Goal: Information Seeking & Learning: Learn about a topic

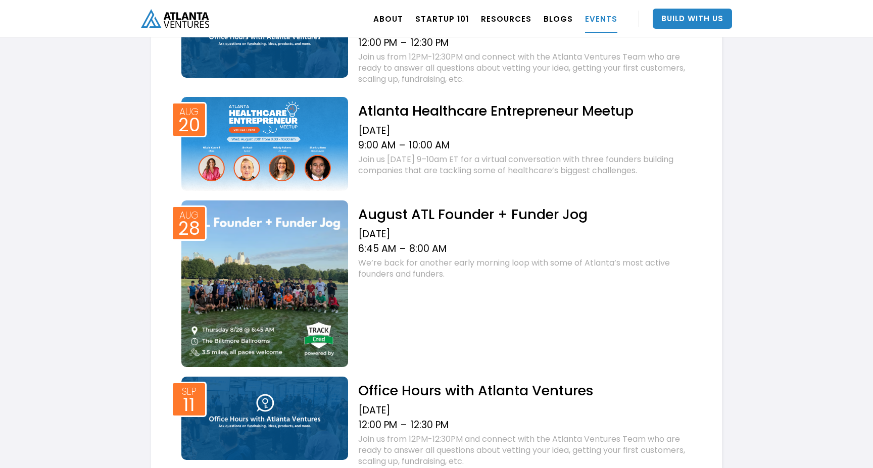
scroll to position [480, 0]
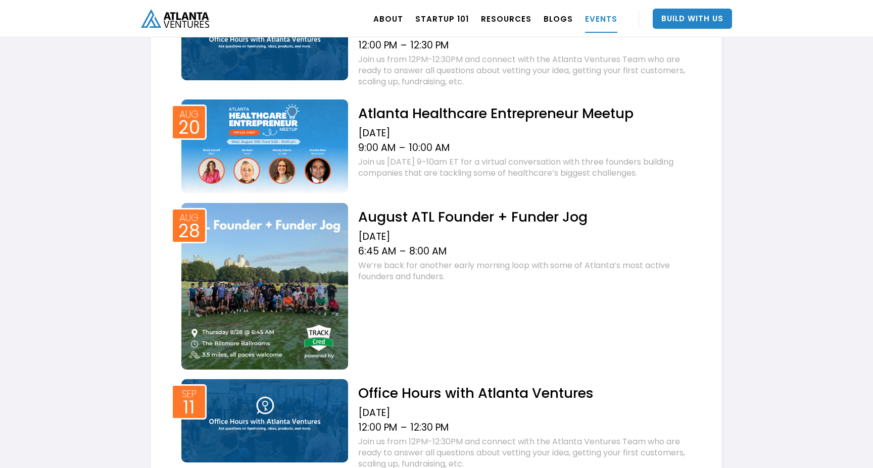
click at [426, 134] on div "[DATE]" at bounding box center [527, 133] width 338 height 12
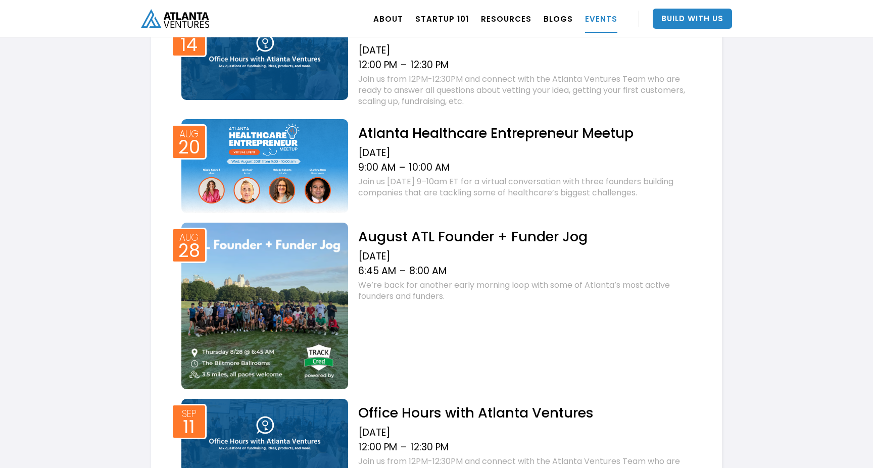
scroll to position [473, 0]
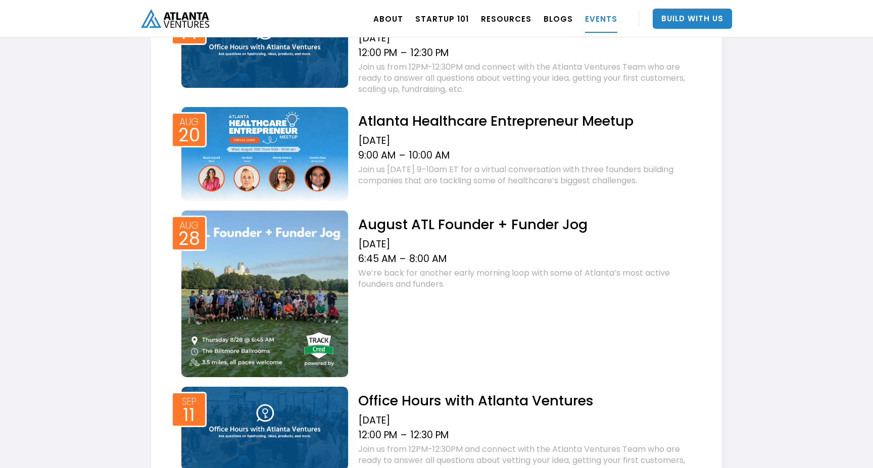
click at [437, 231] on h2 "August ATL Founder + Funder Jog" at bounding box center [527, 225] width 338 height 18
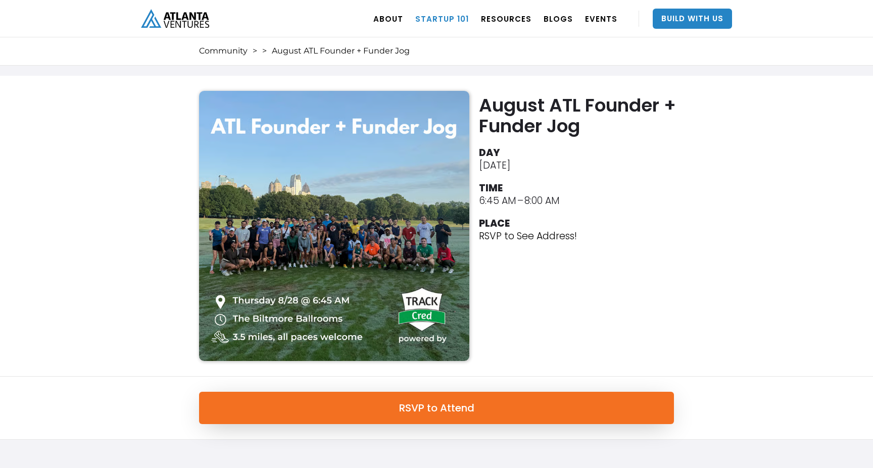
click at [450, 17] on link "Startup 101" at bounding box center [442, 19] width 54 height 28
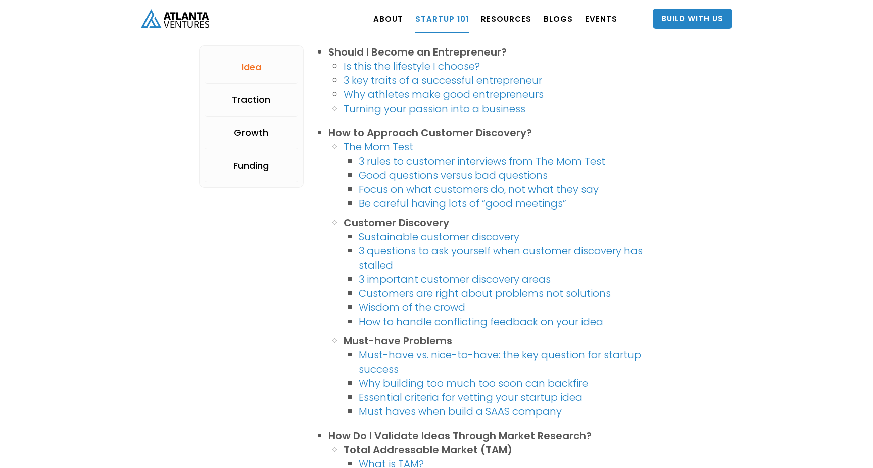
scroll to position [286, 0]
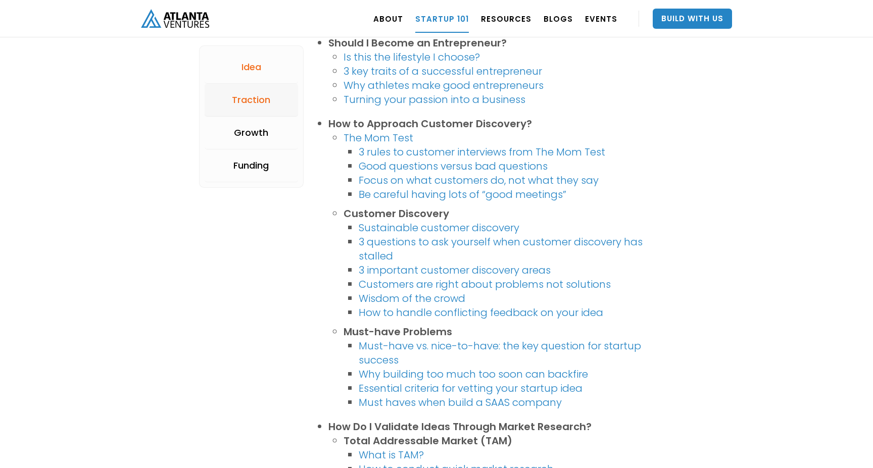
click at [264, 99] on div "Traction" at bounding box center [251, 100] width 38 height 10
